Goal: Task Accomplishment & Management: Manage account settings

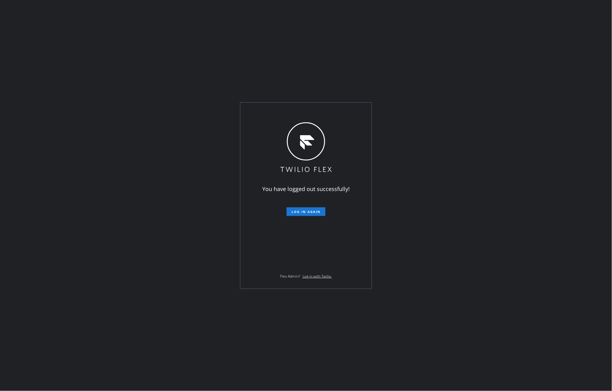
drag, startPoint x: 135, startPoint y: 60, endPoint x: 105, endPoint y: 39, distance: 35.9
click at [135, 59] on div "You have logged out successfully! Log in again Flex Admin? Log in with Twilio." at bounding box center [306, 195] width 612 height 391
click at [309, 212] on span "Log in again" at bounding box center [306, 212] width 29 height 4
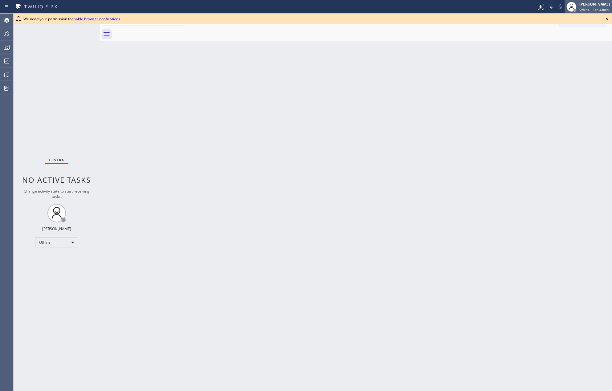
click at [591, 7] on div "Jovelle Tadle Offline | 14h 43min" at bounding box center [596, 6] width 34 height 11
click at [576, 41] on button "Unavailable" at bounding box center [582, 41] width 62 height 8
click at [606, 18] on icon at bounding box center [607, 18] width 7 height 7
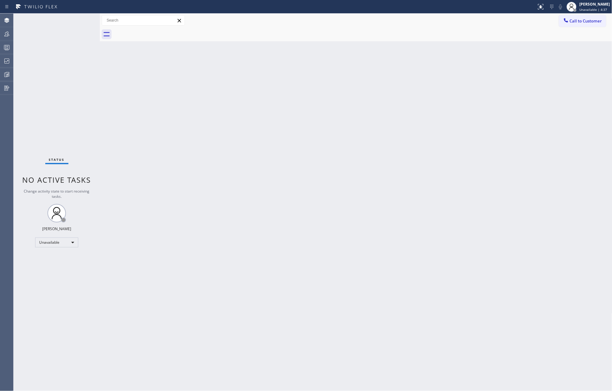
click at [281, 118] on div "Back to Dashboard Change Sender ID Customers Technicians Select a contact Outbo…" at bounding box center [356, 203] width 513 height 378
click at [5, 47] on icon at bounding box center [6, 47] width 7 height 7
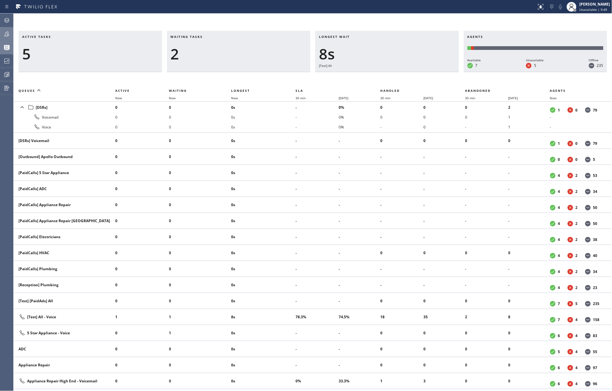
click at [1, 36] on div at bounding box center [7, 33] width 14 height 7
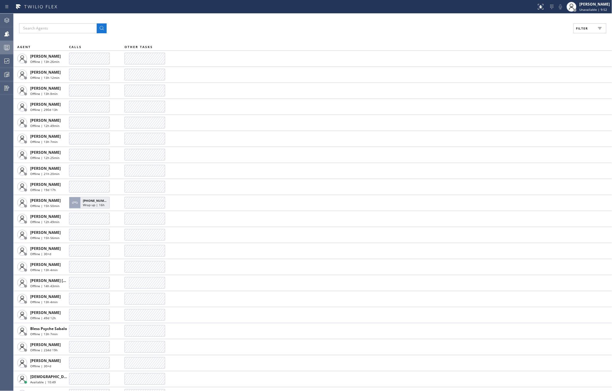
click at [581, 31] on button "Filter" at bounding box center [590, 28] width 33 height 10
click at [529, 74] on label "Available" at bounding box center [566, 72] width 81 height 5
click at [526, 74] on input "Available" at bounding box center [522, 72] width 7 height 7
checkbox input "true"
click at [529, 83] on label "Unavailable" at bounding box center [566, 82] width 81 height 5
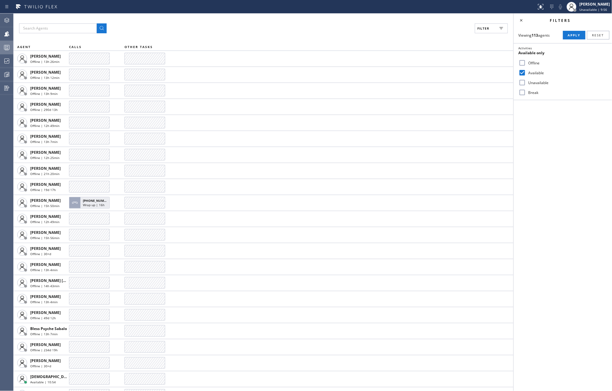
click at [526, 83] on input "Unavailable" at bounding box center [522, 82] width 7 height 7
checkbox input "true"
click at [528, 92] on label "Break" at bounding box center [566, 92] width 81 height 5
click at [526, 92] on input "Break" at bounding box center [522, 92] width 7 height 7
checkbox input "true"
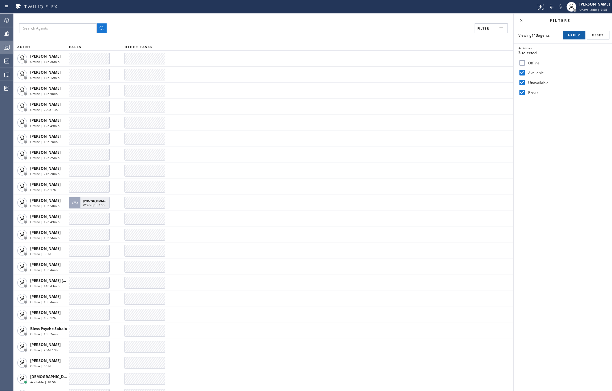
click at [571, 36] on span "Apply" at bounding box center [574, 35] width 13 height 4
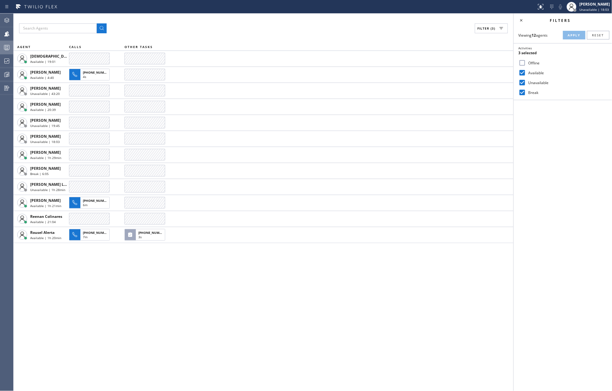
click at [8, 48] on icon at bounding box center [6, 48] width 3 height 4
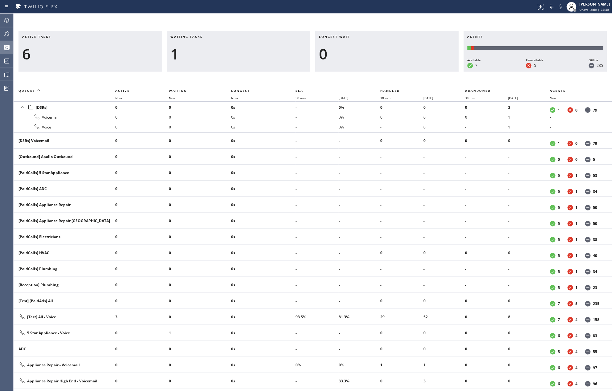
click at [319, 21] on div "Active tasks 6 Waiting tasks 1 Longest wait 0 Agents Available 7 Unavailable 5 …" at bounding box center [313, 203] width 599 height 378
click at [9, 32] on icon at bounding box center [6, 33] width 7 height 7
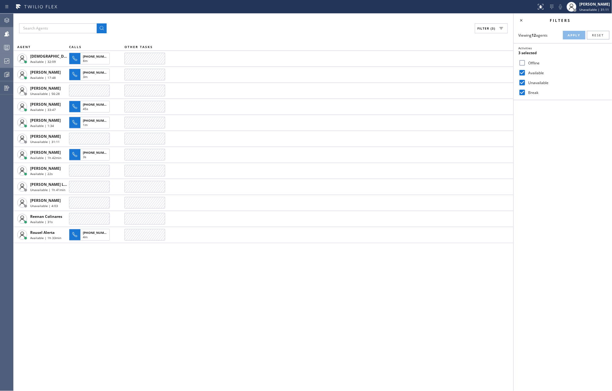
click at [7, 63] on icon at bounding box center [6, 61] width 5 height 5
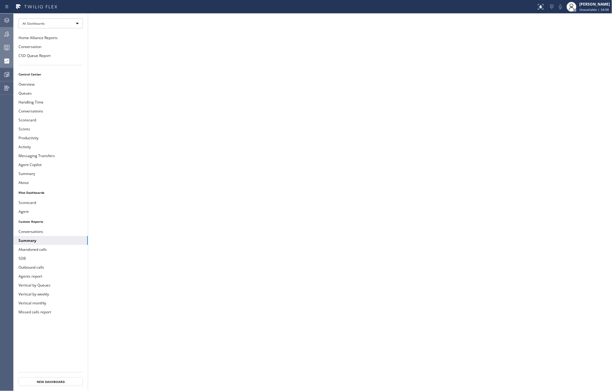
click at [10, 49] on icon at bounding box center [6, 47] width 7 height 7
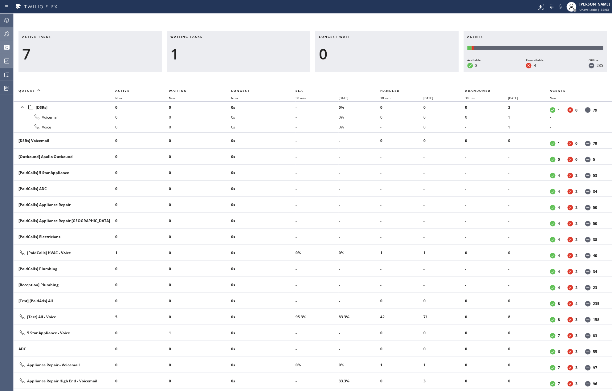
click at [9, 35] on icon at bounding box center [6, 33] width 7 height 7
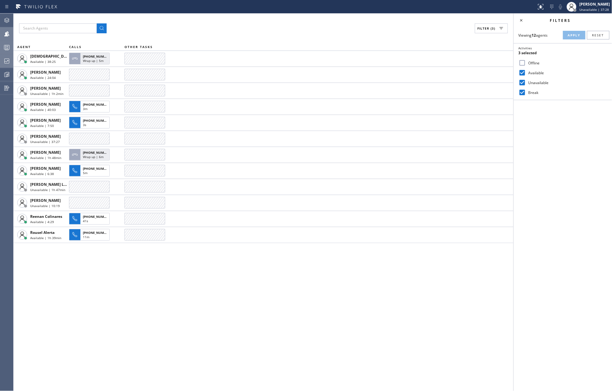
click at [7, 50] on icon at bounding box center [6, 47] width 7 height 7
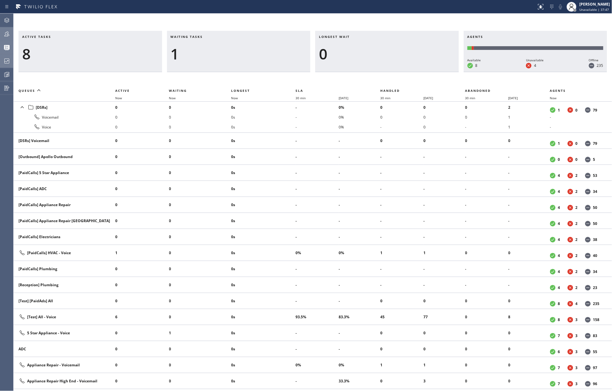
click at [7, 33] on icon at bounding box center [6, 33] width 5 height 5
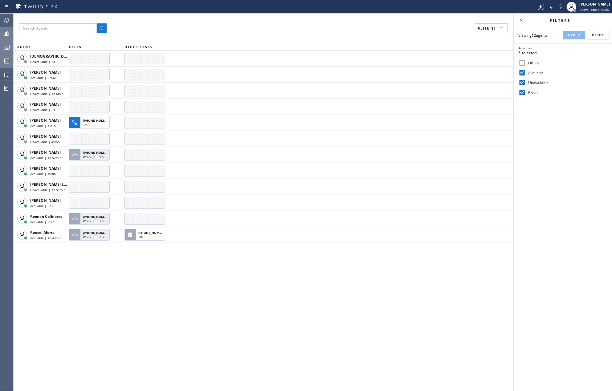
click at [548, 152] on div "Filters Viewing 12 agents Apply Reset Activities 3 selected Offline Available U…" at bounding box center [563, 203] width 98 height 378
click at [4, 47] on icon at bounding box center [6, 47] width 7 height 7
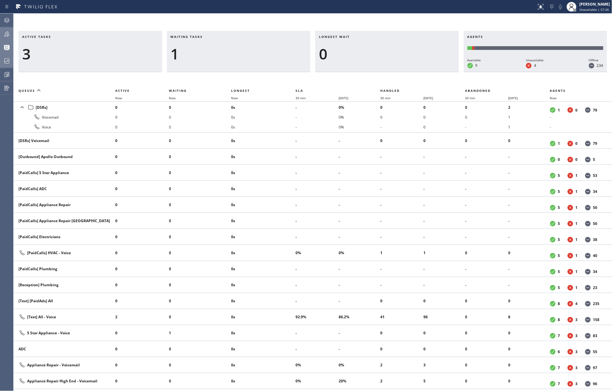
click at [8, 62] on icon at bounding box center [6, 60] width 7 height 7
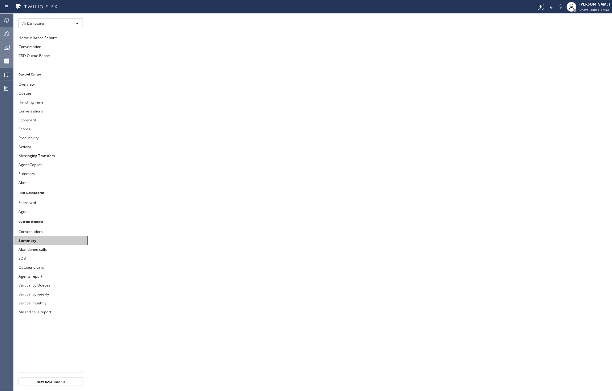
click at [51, 239] on button "Summary" at bounding box center [51, 240] width 74 height 9
click at [62, 24] on div "All Dashboards" at bounding box center [50, 23] width 64 height 10
click at [48, 63] on li "Custom Reports" at bounding box center [50, 62] width 63 height 7
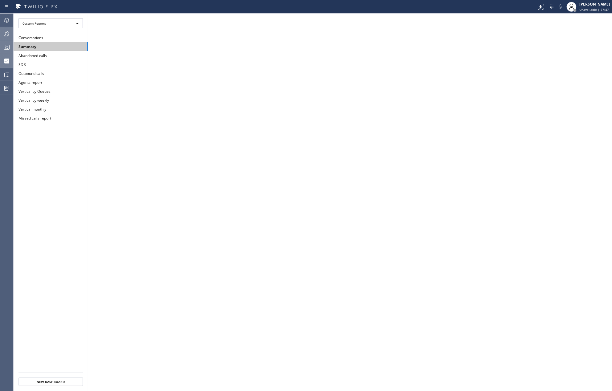
click at [52, 46] on button "Summary" at bounding box center [51, 46] width 74 height 9
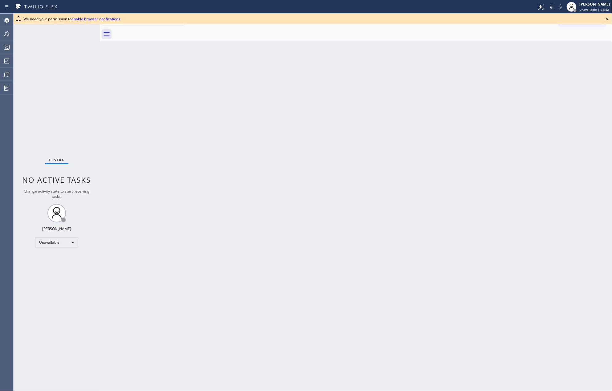
click at [606, 17] on icon at bounding box center [607, 18] width 7 height 7
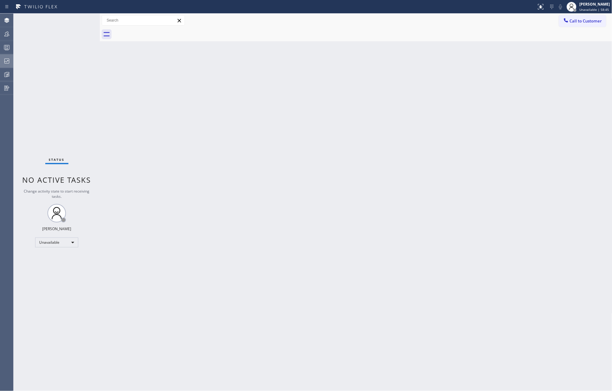
click at [10, 62] on icon at bounding box center [6, 60] width 7 height 7
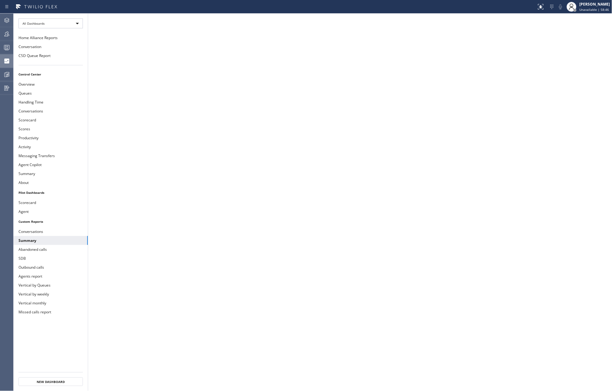
click at [48, 16] on li "All Dashboards" at bounding box center [51, 24] width 74 height 20
click at [48, 24] on div "All Dashboards" at bounding box center [50, 23] width 64 height 10
click at [48, 58] on li "Pilot Dashboards" at bounding box center [50, 55] width 63 height 7
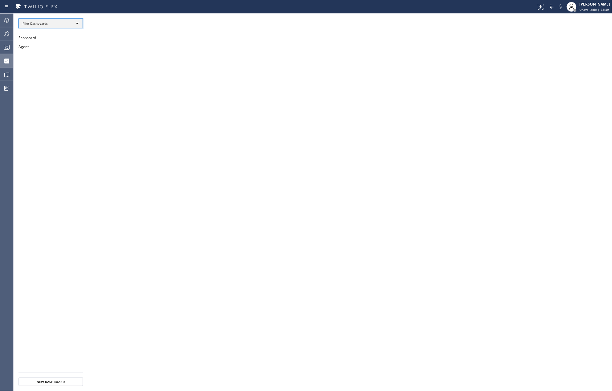
click at [52, 21] on div "Pilot Dashboards" at bounding box center [50, 23] width 64 height 10
click at [45, 61] on li "Custom Reports" at bounding box center [50, 62] width 63 height 7
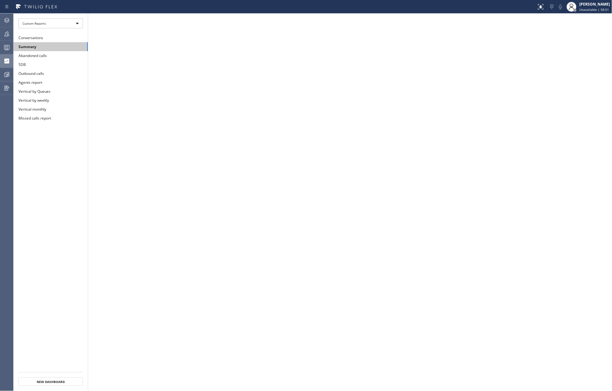
click at [66, 49] on button "Summary" at bounding box center [51, 46] width 74 height 9
click at [2, 47] on div at bounding box center [7, 47] width 14 height 7
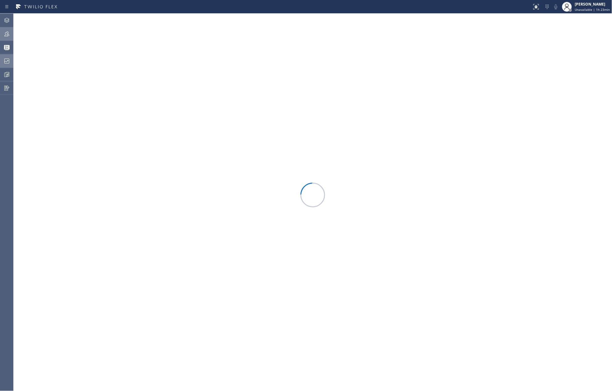
click at [4, 31] on icon at bounding box center [6, 33] width 7 height 7
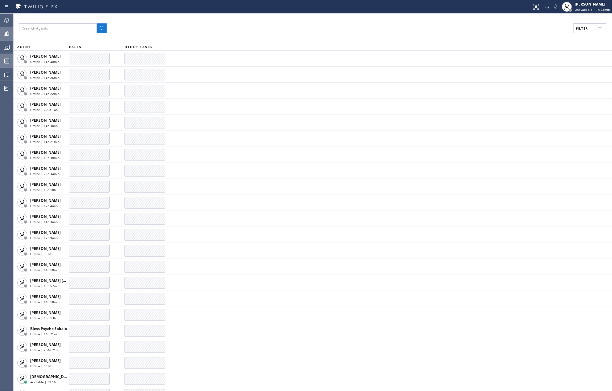
click at [582, 30] on span "Filter" at bounding box center [582, 28] width 12 height 4
click at [524, 71] on input "Available" at bounding box center [522, 72] width 7 height 7
checkbox input "true"
click at [519, 82] on input "Unavailable" at bounding box center [522, 82] width 7 height 7
checkbox input "true"
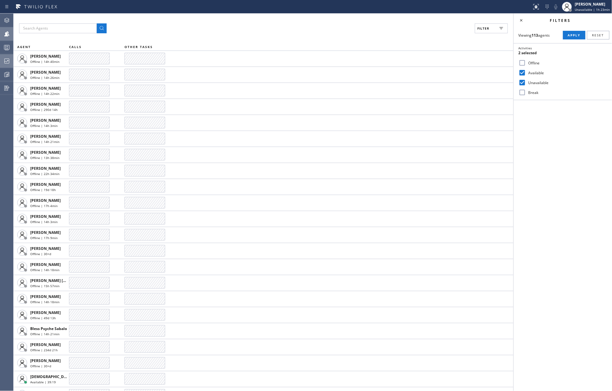
click at [523, 96] on div "Break" at bounding box center [563, 93] width 98 height 10
click at [523, 92] on input "Break" at bounding box center [522, 92] width 7 height 7
checkbox input "true"
click at [577, 36] on span "Apply" at bounding box center [574, 35] width 13 height 4
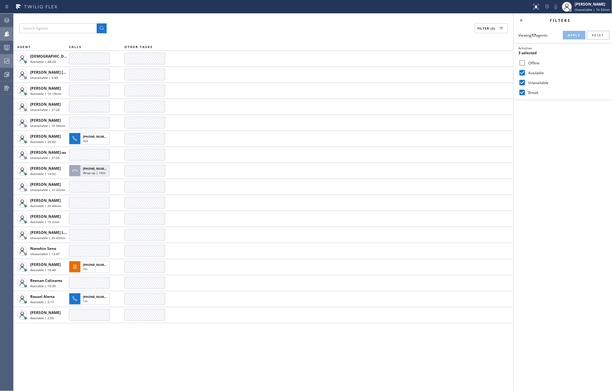
click at [291, 41] on div "Filter (3) AGENT CALLS OTHER TASKS Christian Cinco Available | 48:24 Edel John …" at bounding box center [264, 203] width 500 height 378
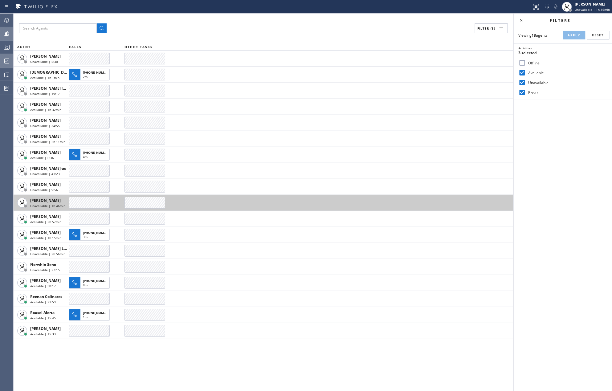
drag, startPoint x: 94, startPoint y: 74, endPoint x: 441, endPoint y: 199, distance: 368.7
click at [94, 74] on span "+17087054001" at bounding box center [97, 72] width 28 height 4
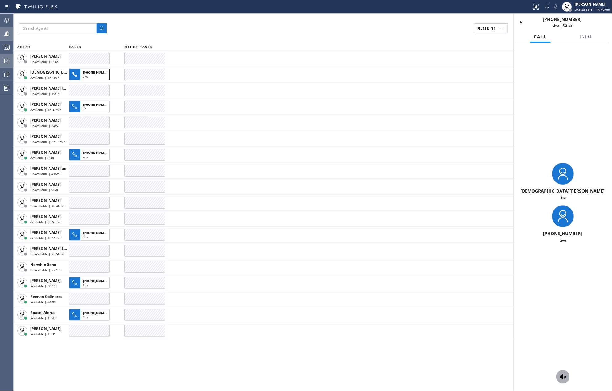
click at [563, 375] on icon at bounding box center [563, 377] width 6 height 6
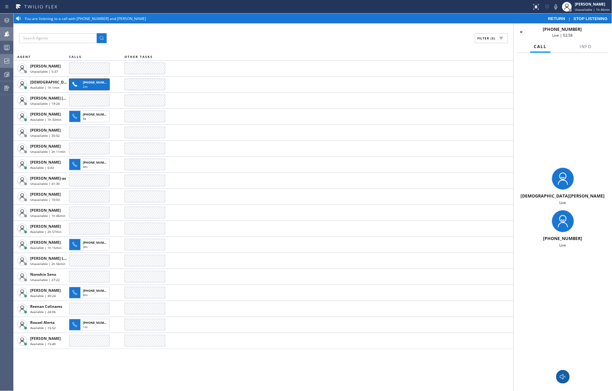
drag, startPoint x: 563, startPoint y: 375, endPoint x: 525, endPoint y: 205, distance: 174.4
click at [536, 332] on div "Christian Cinco Live +17087054001 Live" at bounding box center [563, 222] width 98 height 338
click at [556, 6] on icon at bounding box center [555, 6] width 7 height 7
click at [587, 16] on button "STOP LISTENING" at bounding box center [591, 18] width 40 height 5
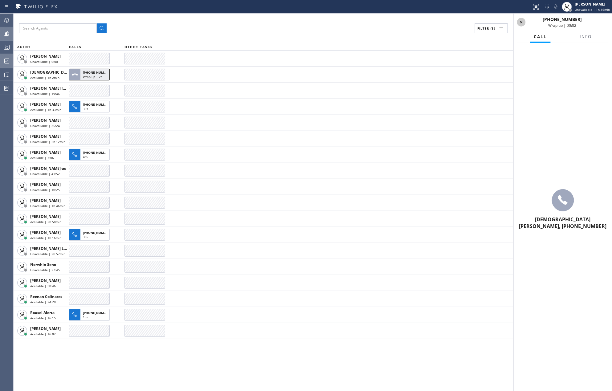
click at [522, 21] on icon at bounding box center [521, 21] width 7 height 7
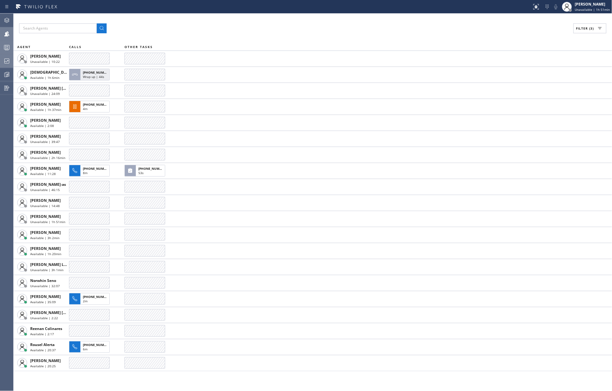
click at [6, 44] on icon at bounding box center [6, 47] width 7 height 7
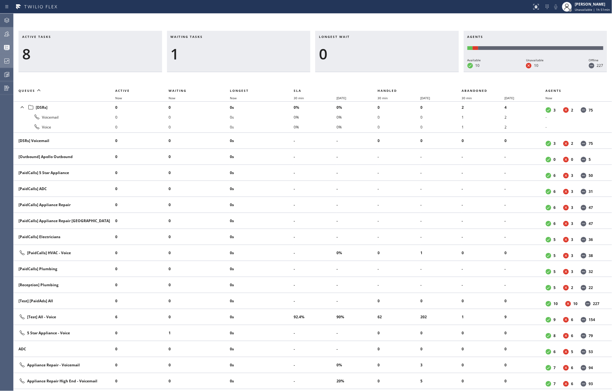
click at [6, 33] on icon at bounding box center [6, 33] width 7 height 7
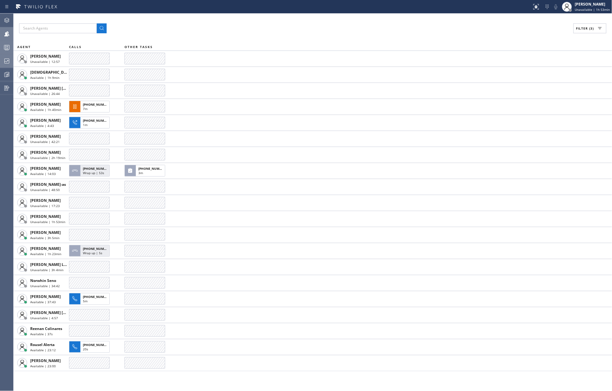
click at [7, 48] on icon at bounding box center [6, 48] width 3 height 4
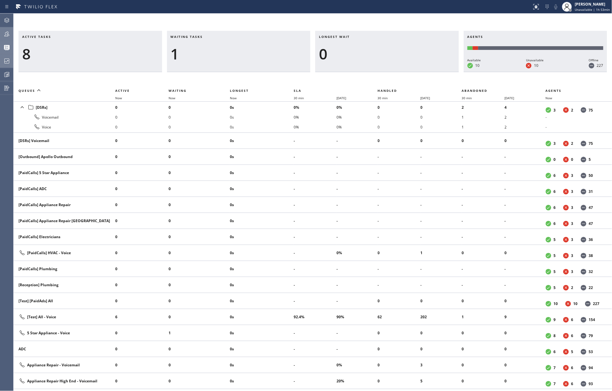
click at [8, 35] on icon at bounding box center [6, 33] width 5 height 5
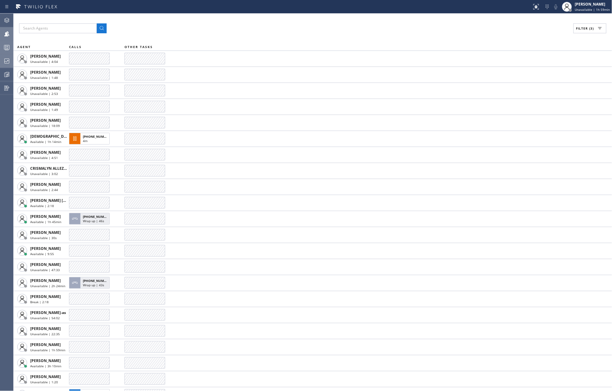
click at [586, 28] on span "Filter (3)" at bounding box center [585, 28] width 18 height 4
click at [533, 81] on label "Unavailable" at bounding box center [566, 82] width 81 height 5
click at [526, 81] on input "Unavailable" at bounding box center [522, 82] width 7 height 7
checkbox input "false"
click at [572, 35] on span "Apply" at bounding box center [574, 35] width 13 height 4
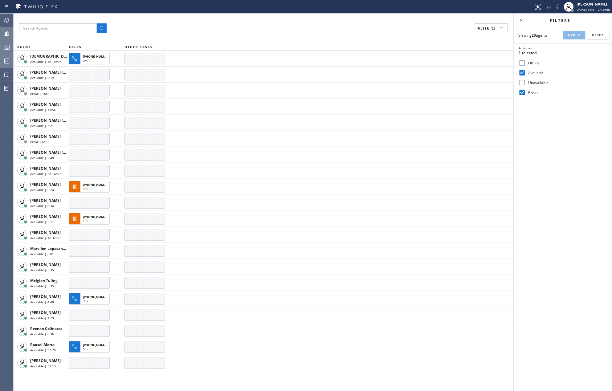
click at [189, 22] on div "Filter (2) AGENT CALLS OTHER TASKS Christian Cinco Available | 1h 18min +191780…" at bounding box center [264, 203] width 500 height 378
click at [521, 20] on icon at bounding box center [521, 20] width 7 height 7
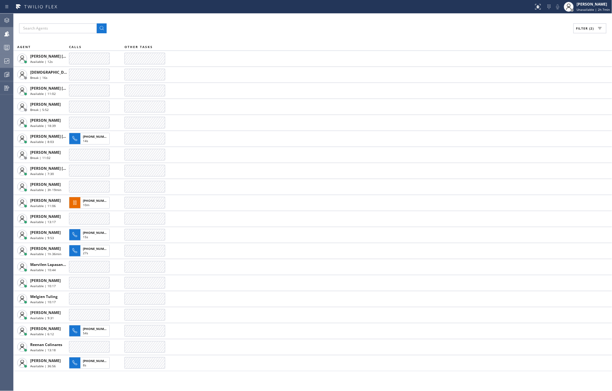
click at [179, 27] on div "Filter (2)" at bounding box center [313, 28] width 588 height 10
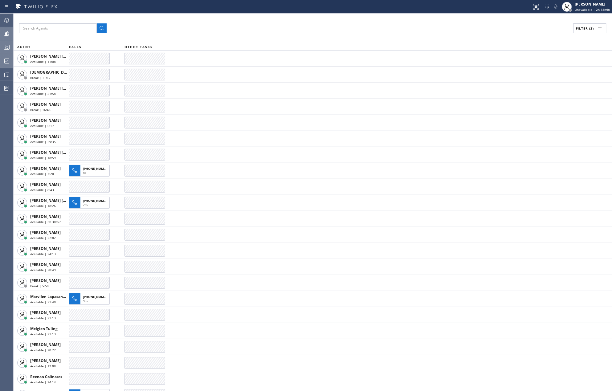
click at [204, 23] on div "Filter (2) AGENT CALLS OTHER TASKS Ashley Barbie Laurente Available | 11:08 Chr…" at bounding box center [313, 203] width 599 height 378
click at [237, 35] on div "Filter (2) AGENT CALLS OTHER TASKS Ashley Barbie Laurente Available | 13:32 Chr…" at bounding box center [313, 203] width 599 height 378
click at [7, 59] on icon at bounding box center [6, 60] width 7 height 7
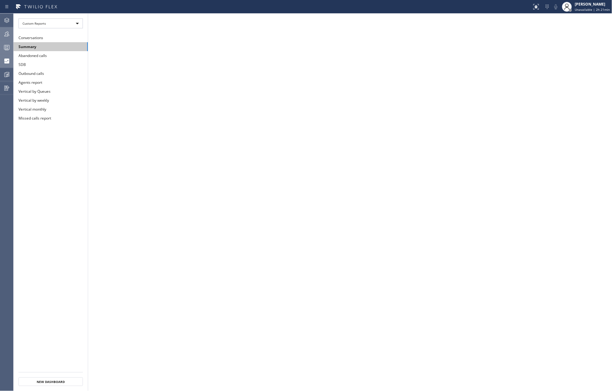
click at [31, 46] on button "Summary" at bounding box center [51, 46] width 74 height 9
click at [26, 46] on button "Summary" at bounding box center [51, 46] width 74 height 9
click at [18, 46] on button "Summary" at bounding box center [51, 46] width 74 height 9
click at [53, 46] on button "Summary" at bounding box center [51, 46] width 74 height 9
click at [8, 46] on icon at bounding box center [6, 47] width 7 height 7
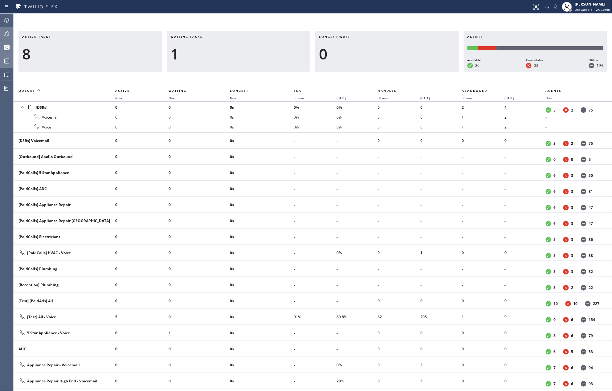
click at [6, 34] on icon at bounding box center [6, 33] width 7 height 7
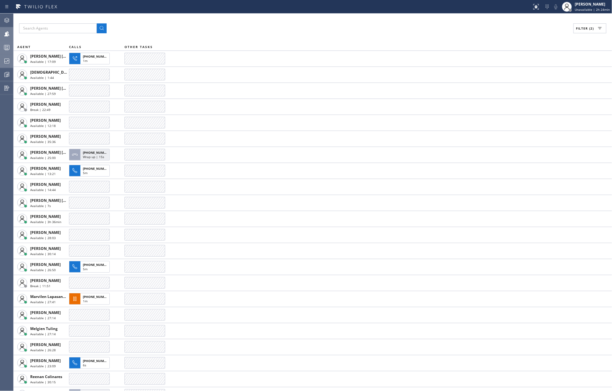
click at [8, 45] on rect at bounding box center [6, 47] width 5 height 4
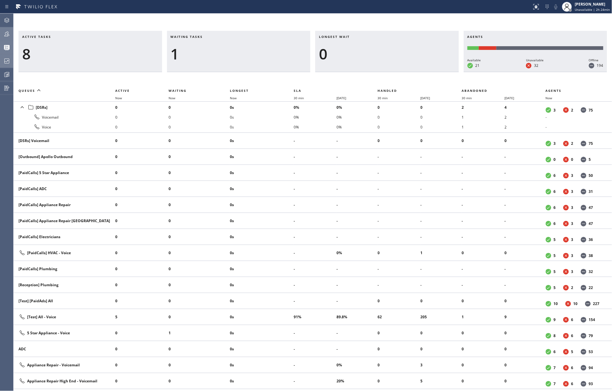
click at [277, 16] on div "Active tasks 8 Waiting tasks 1 Longest wait 0 Agents Available 21 Unavailable 3…" at bounding box center [313, 203] width 599 height 378
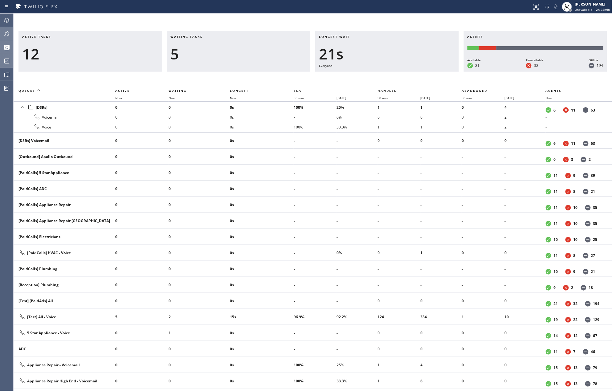
click at [2, 61] on div at bounding box center [7, 60] width 14 height 7
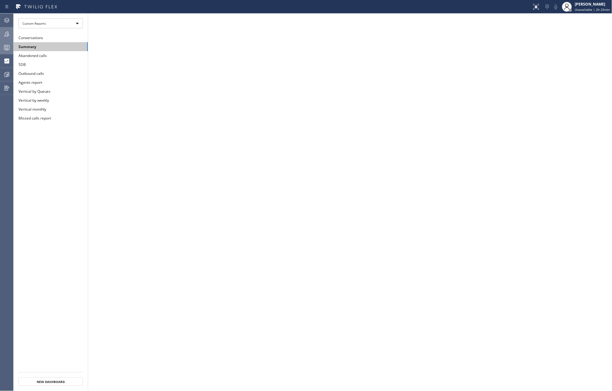
click at [59, 46] on button "Summary" at bounding box center [51, 46] width 74 height 9
click at [55, 60] on button "Abandoned calls" at bounding box center [51, 55] width 74 height 9
drag, startPoint x: 7, startPoint y: 47, endPoint x: 9, endPoint y: 34, distance: 13.8
click at [7, 47] on icon at bounding box center [6, 47] width 7 height 7
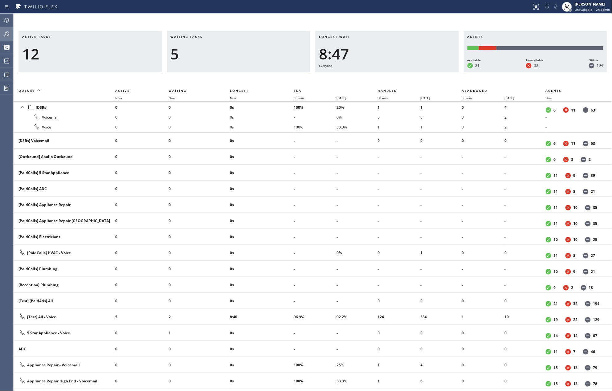
click at [9, 34] on icon at bounding box center [6, 33] width 7 height 7
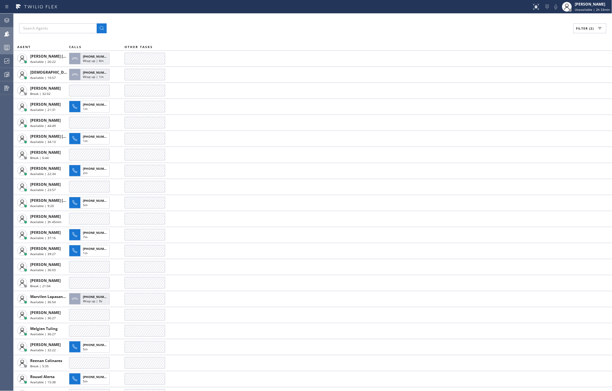
click at [9, 42] on div at bounding box center [7, 47] width 14 height 12
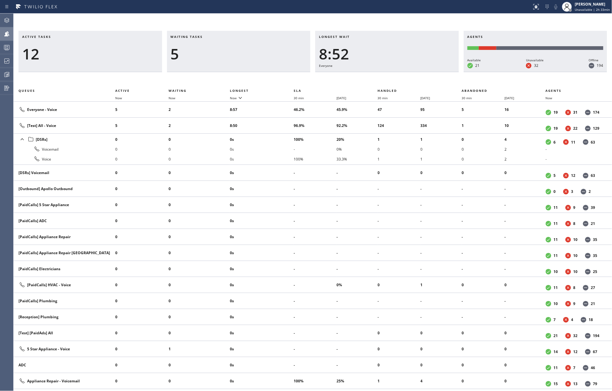
click at [596, 4] on div "[PERSON_NAME]" at bounding box center [592, 4] width 35 height 5
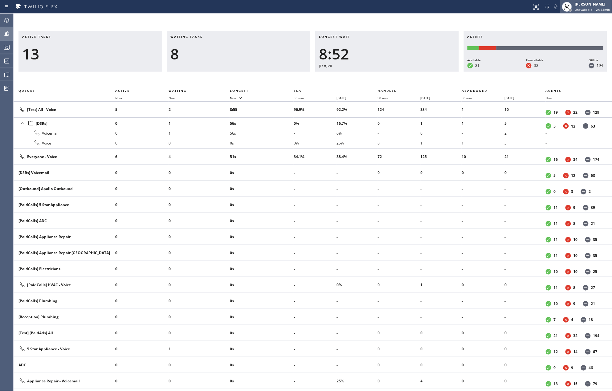
click at [587, 5] on div "[PERSON_NAME]" at bounding box center [592, 4] width 35 height 5
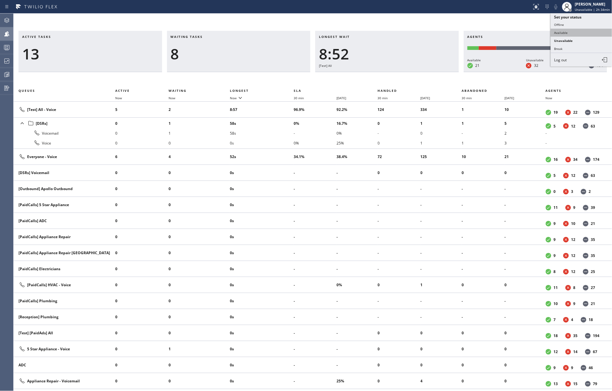
click at [570, 30] on button "Available" at bounding box center [582, 33] width 62 height 8
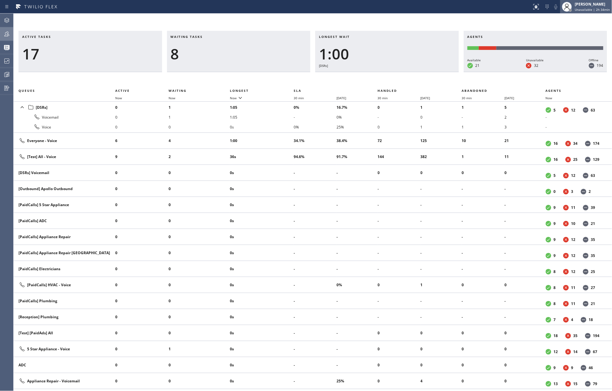
click at [583, 8] on span "Unavailable | 2h 34min" at bounding box center [592, 9] width 35 height 4
click at [571, 31] on button "Available" at bounding box center [582, 33] width 62 height 8
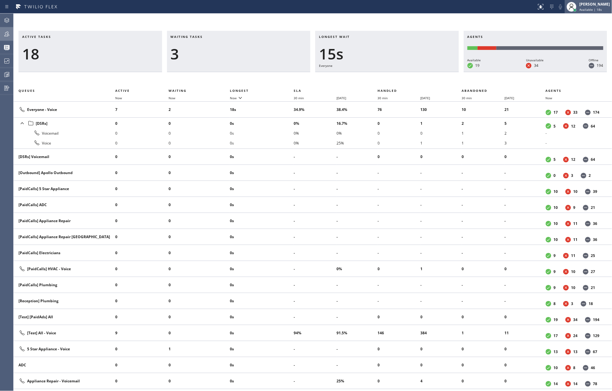
click at [597, 9] on span "Available | 18s" at bounding box center [591, 9] width 23 height 4
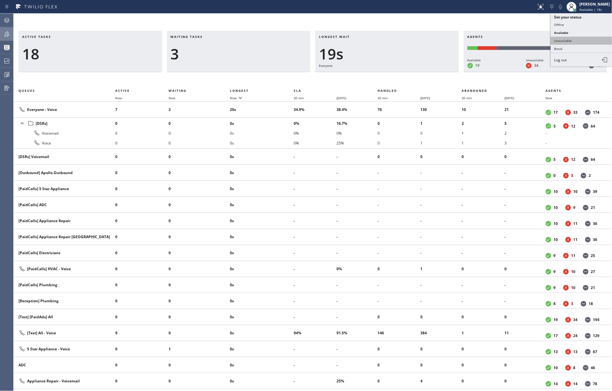
click at [575, 38] on button "Unavailable" at bounding box center [582, 41] width 62 height 8
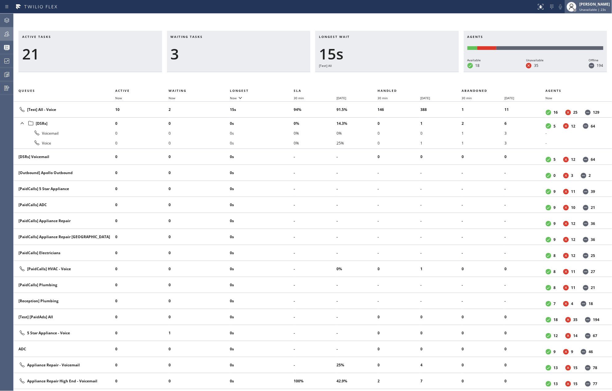
click at [591, 4] on div "[PERSON_NAME]" at bounding box center [595, 4] width 31 height 5
click at [568, 31] on button "Available" at bounding box center [582, 33] width 62 height 8
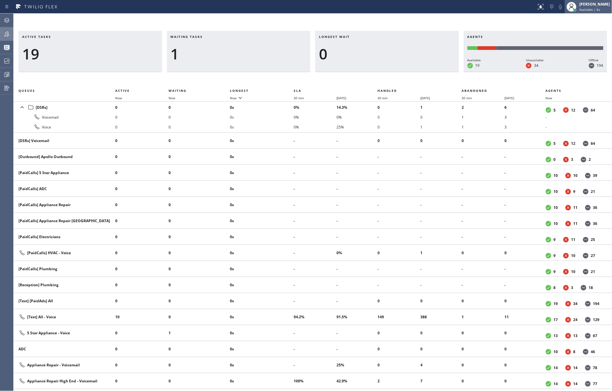
click at [593, 9] on span "Available | 6s" at bounding box center [590, 9] width 21 height 4
click at [578, 40] on button "Unavailable" at bounding box center [582, 41] width 62 height 8
click at [254, 26] on div "Active tasks 19 Waiting tasks 1 Longest wait 0 Agents Available 19 Unavailable …" at bounding box center [313, 203] width 599 height 378
click at [4, 33] on icon at bounding box center [6, 33] width 7 height 7
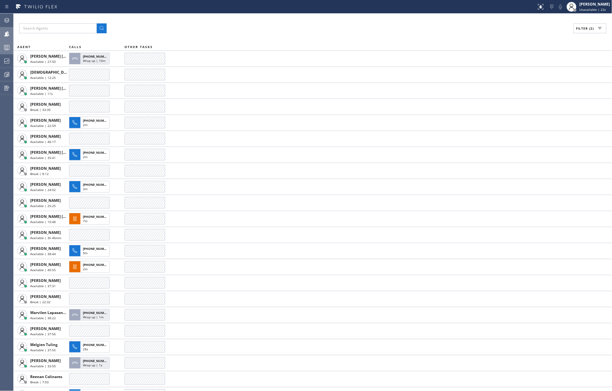
click at [5, 47] on circle at bounding box center [5, 46] width 1 height 1
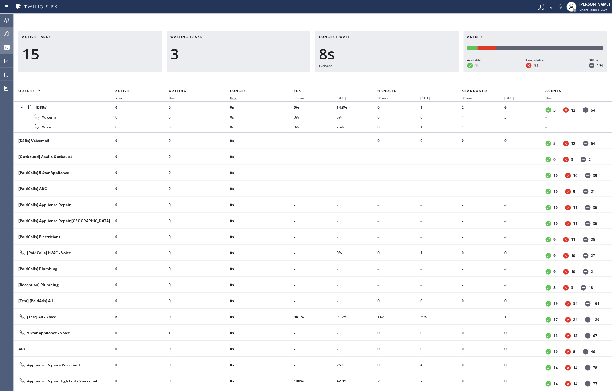
click at [233, 96] on span "Now" at bounding box center [233, 98] width 7 height 4
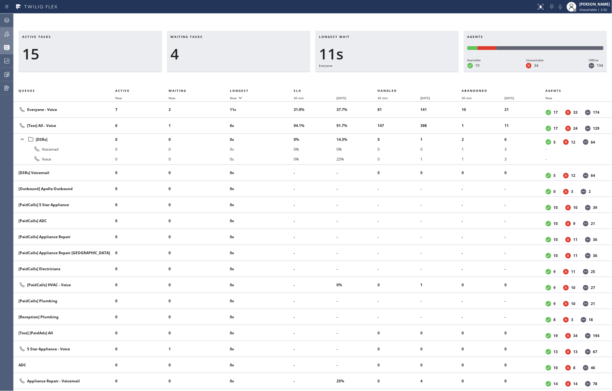
click at [3, 32] on icon at bounding box center [6, 33] width 7 height 7
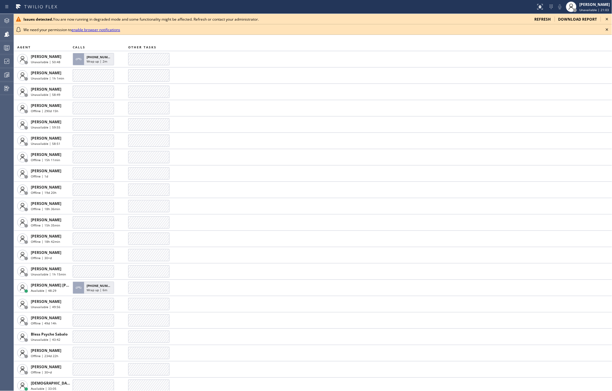
click at [606, 30] on icon at bounding box center [607, 29] width 7 height 7
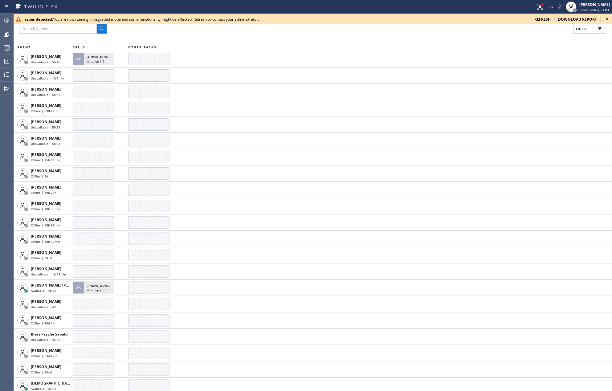
click at [608, 17] on icon at bounding box center [607, 18] width 7 height 7
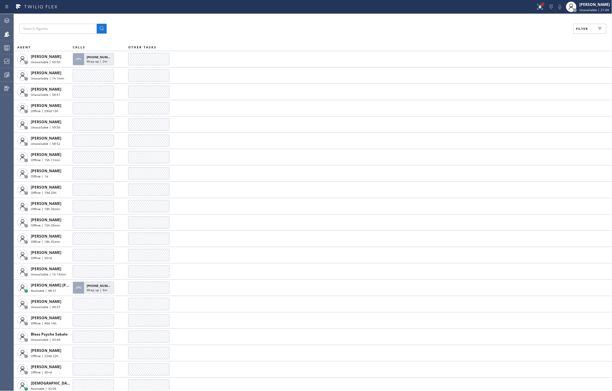
click at [545, 5] on div at bounding box center [543, 4] width 4 height 4
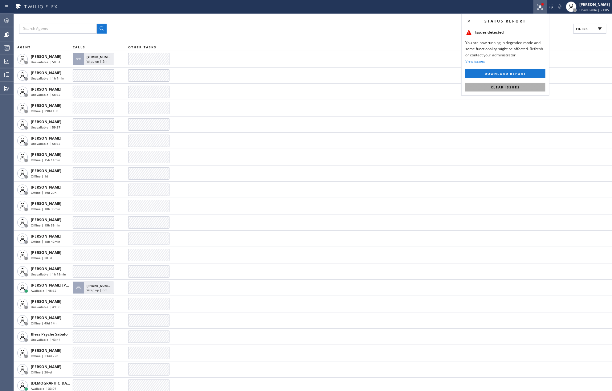
click at [517, 85] on span "Clear issues" at bounding box center [505, 87] width 29 height 4
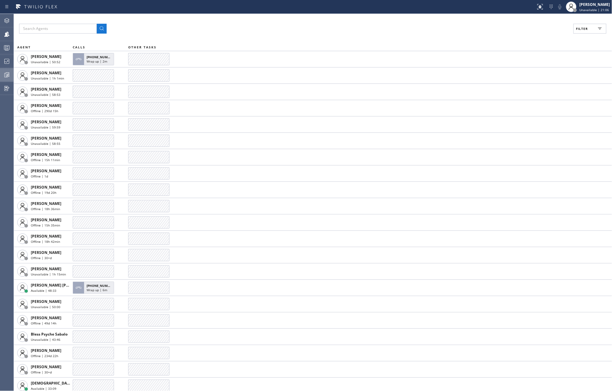
click at [2, 73] on div at bounding box center [7, 74] width 14 height 7
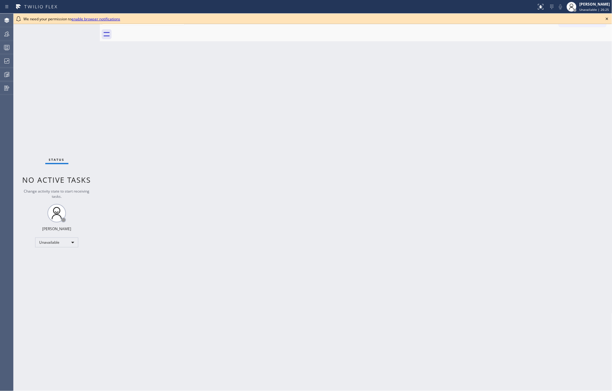
click at [298, 162] on div "Back to Dashboard Change Sender ID Customers Technicians Select a contact Outbo…" at bounding box center [356, 203] width 513 height 378
click at [606, 18] on icon at bounding box center [607, 18] width 7 height 7
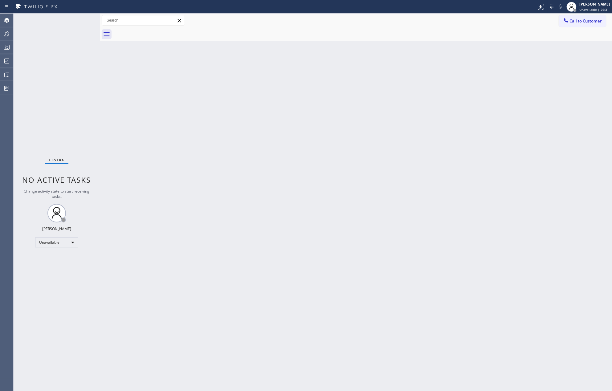
click at [218, 146] on div "Back to Dashboard Change Sender ID Customers Technicians Select a contact Outbo…" at bounding box center [356, 203] width 513 height 378
click at [2, 47] on div at bounding box center [7, 47] width 14 height 7
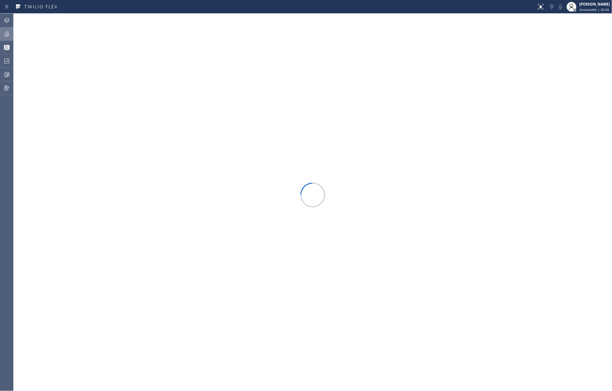
click at [7, 33] on icon at bounding box center [6, 33] width 5 height 5
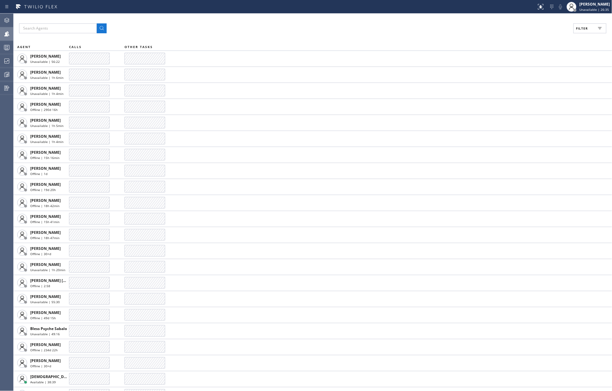
click at [586, 30] on span "Filter" at bounding box center [582, 28] width 12 height 4
click at [524, 71] on input "Available" at bounding box center [522, 72] width 7 height 7
checkbox input "true"
click at [523, 93] on input "Break" at bounding box center [522, 92] width 7 height 7
checkbox input "true"
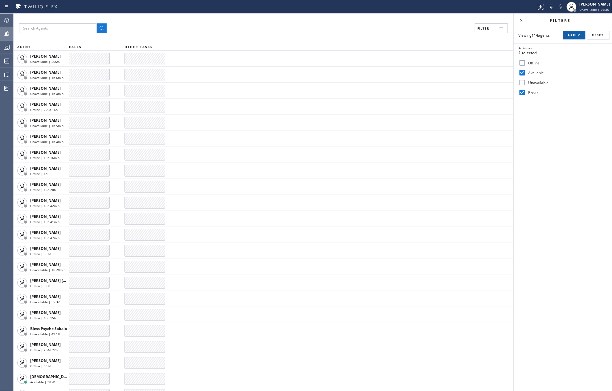
click at [569, 36] on span "Apply" at bounding box center [574, 35] width 13 height 4
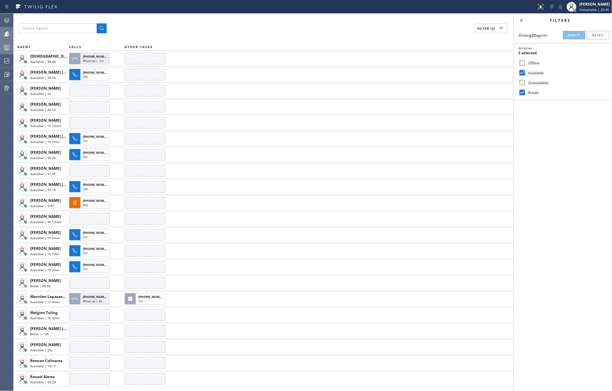
click at [5, 44] on icon at bounding box center [6, 47] width 7 height 7
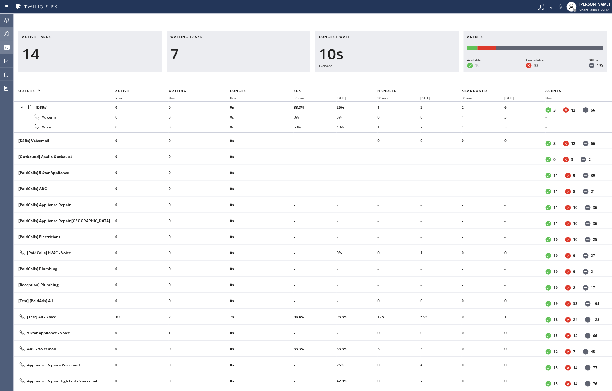
click at [2, 32] on div at bounding box center [7, 33] width 14 height 7
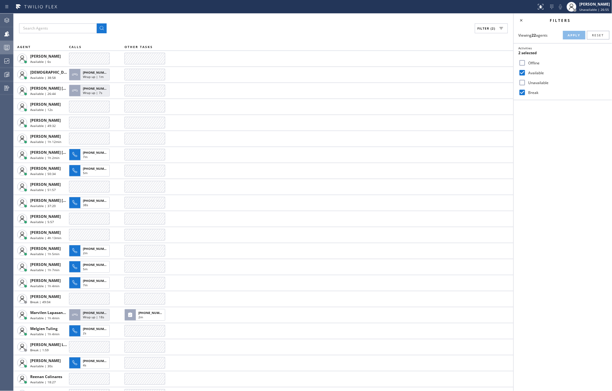
click at [9, 46] on icon at bounding box center [6, 47] width 7 height 7
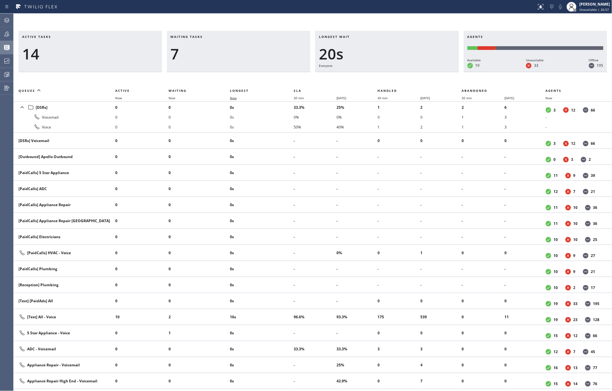
click at [236, 98] on span "Now" at bounding box center [233, 98] width 7 height 4
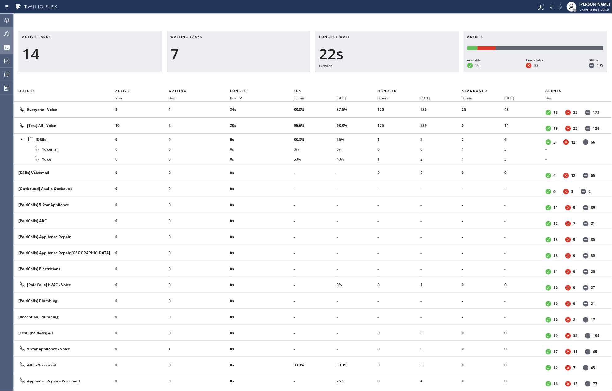
click at [8, 36] on icon at bounding box center [6, 33] width 5 height 5
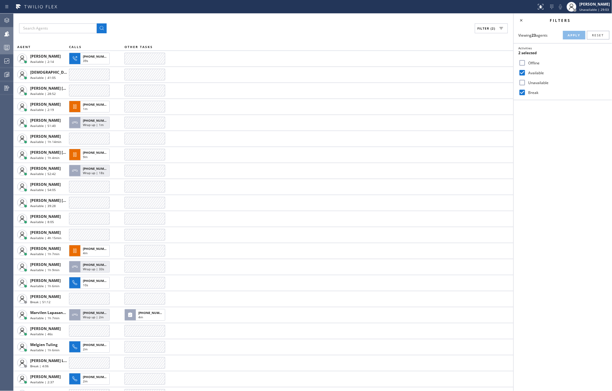
click at [547, 178] on div "Filters Viewing 23 agents Apply Reset Activities 2 selected Offline Available U…" at bounding box center [563, 203] width 98 height 378
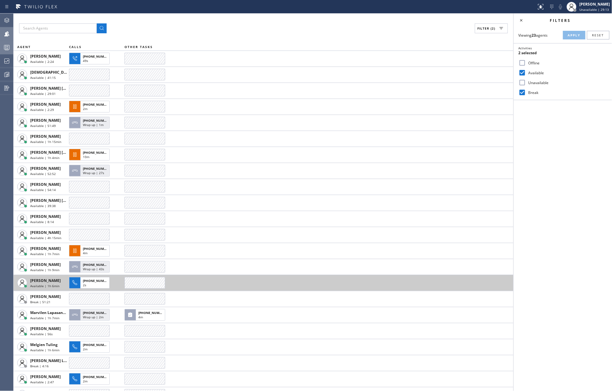
scroll to position [28, 0]
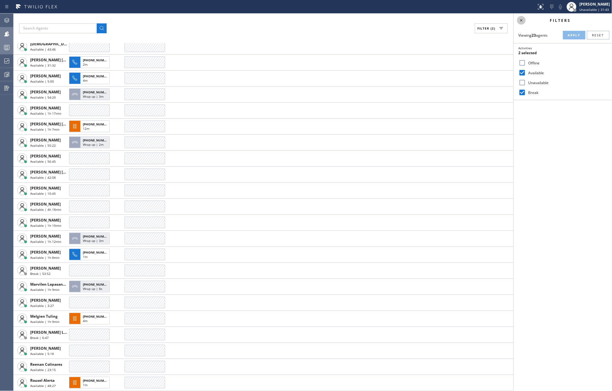
click at [520, 21] on icon at bounding box center [521, 20] width 7 height 7
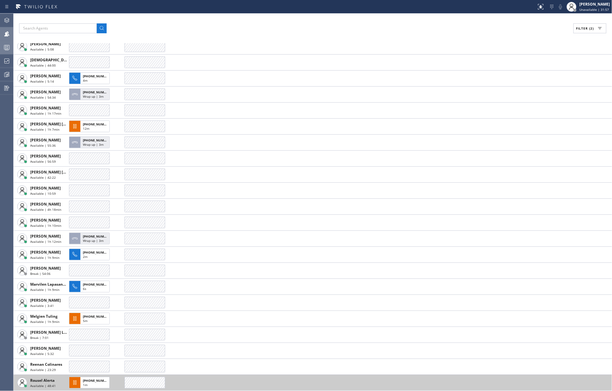
scroll to position [0, 0]
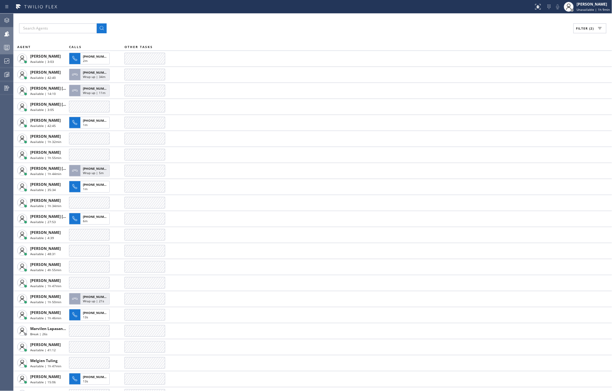
click at [217, 34] on div "Filter (2) AGENT CALLS OTHER TASKS [PERSON_NAME] Available | 3:03 [PHONE_NUMBER…" at bounding box center [313, 203] width 599 height 378
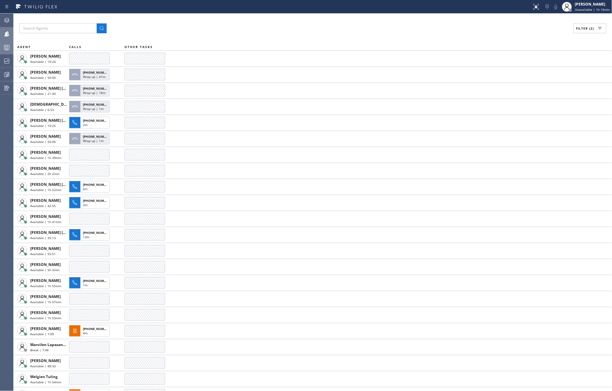
click at [9, 44] on icon at bounding box center [6, 47] width 7 height 7
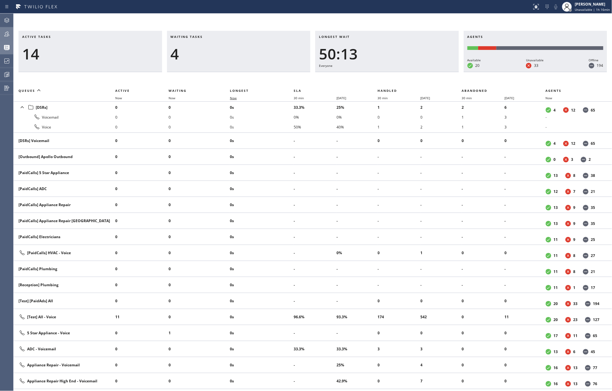
click at [237, 98] on span "Now" at bounding box center [237, 98] width 14 height 4
